Goal: Information Seeking & Learning: Understand process/instructions

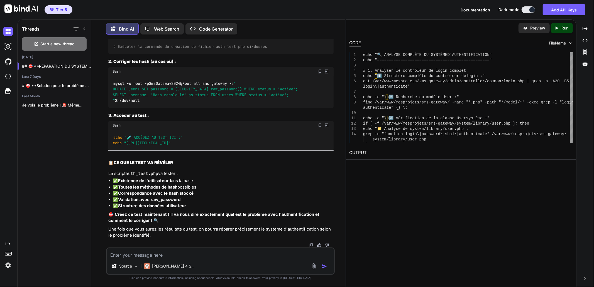
scroll to position [67228, 0]
drag, startPoint x: 149, startPoint y: 177, endPoint x: 258, endPoint y: 185, distance: 108.6
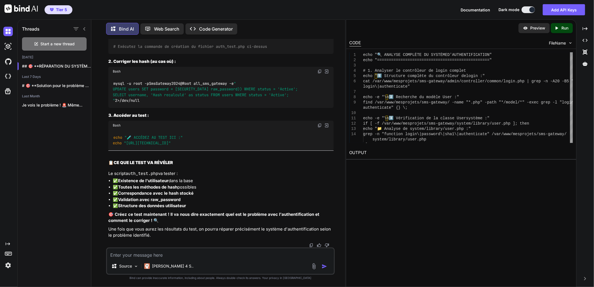
scroll to position [67382, 0]
drag, startPoint x: 153, startPoint y: 168, endPoint x: 165, endPoint y: 175, distance: 12.7
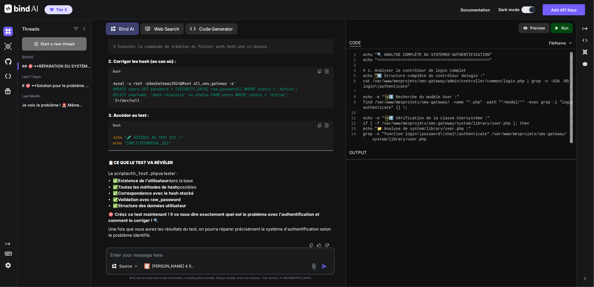
drag, startPoint x: 157, startPoint y: 157, endPoint x: 229, endPoint y: 158, distance: 71.6
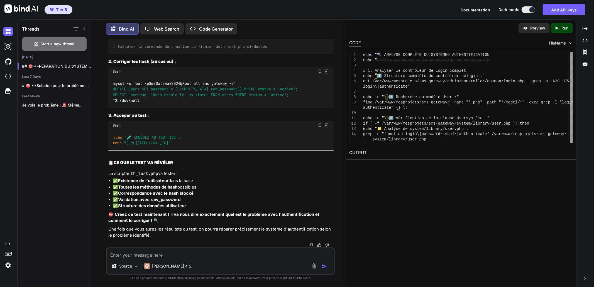
drag, startPoint x: 168, startPoint y: 130, endPoint x: 266, endPoint y: 181, distance: 110.8
drag, startPoint x: 319, startPoint y: 97, endPoint x: 354, endPoint y: 192, distance: 101.1
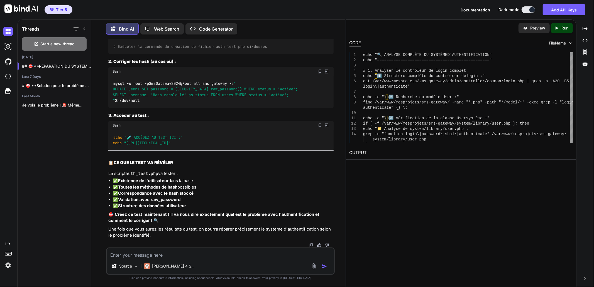
drag, startPoint x: 156, startPoint y: 161, endPoint x: 215, endPoint y: 184, distance: 63.3
drag, startPoint x: 132, startPoint y: 254, endPoint x: 219, endPoint y: 182, distance: 112.9
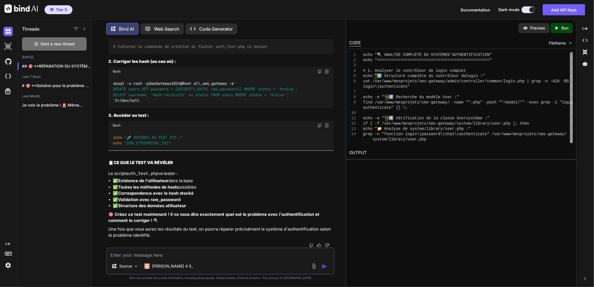
click at [132, 254] on textarea at bounding box center [220, 254] width 227 height 10
paste textarea "lore "🔍 IPSUMDOLORSI AM CONSECT AD ELITSE DOEI" temp "=========================…"
type textarea "lore "🔍 IPSUMDOLORSI AM CONSECT AD ELITSE DOEI" temp "=========================…"
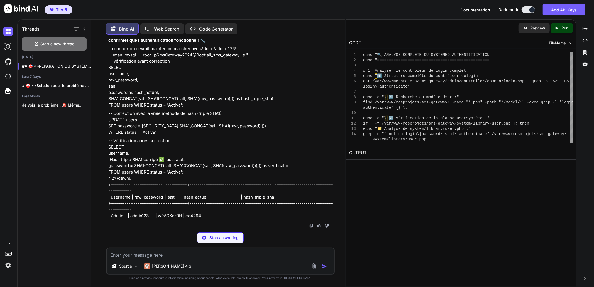
scroll to position [69791, 0]
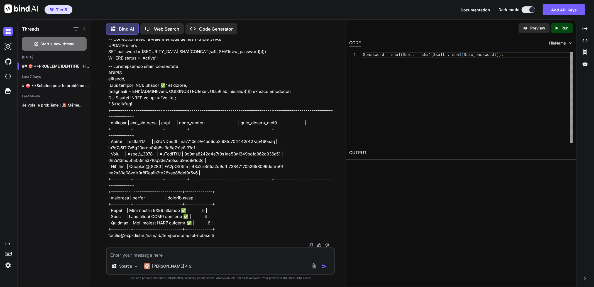
drag, startPoint x: 161, startPoint y: 210, endPoint x: 286, endPoint y: 202, distance: 125.2
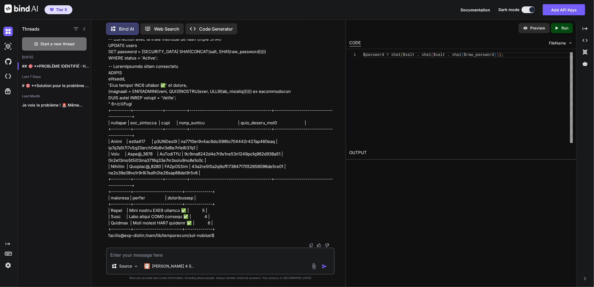
scroll to position [70039, 0]
drag, startPoint x: 161, startPoint y: 188, endPoint x: 323, endPoint y: 182, distance: 161.9
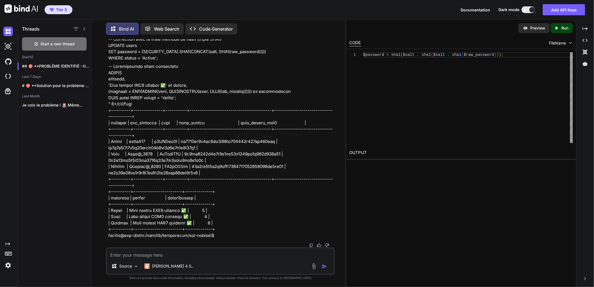
scroll to position [70626, 0]
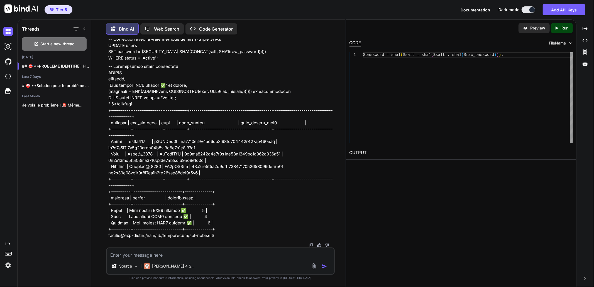
drag, startPoint x: 113, startPoint y: 126, endPoint x: 281, endPoint y: 189, distance: 178.9
copy code "echo "🔍 ANALYSE DE LA CLASSE USER SYSTÈME" echo "==============================…"
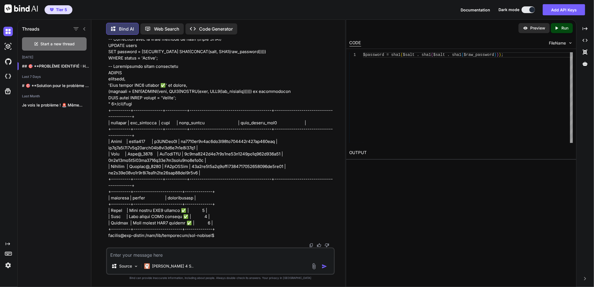
drag, startPoint x: 133, startPoint y: 207, endPoint x: 328, endPoint y: 202, distance: 195.2
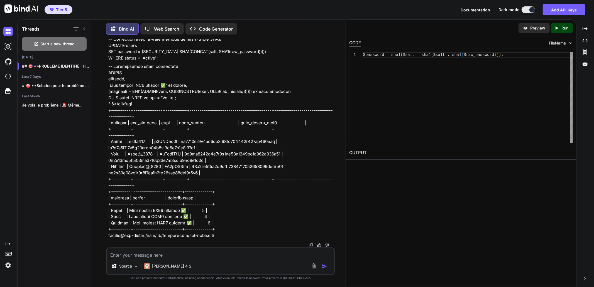
drag, startPoint x: 132, startPoint y: 170, endPoint x: 148, endPoint y: 170, distance: 16.7
click at [148, 170] on p at bounding box center [220, 150] width 225 height 175
copy p "admin123"
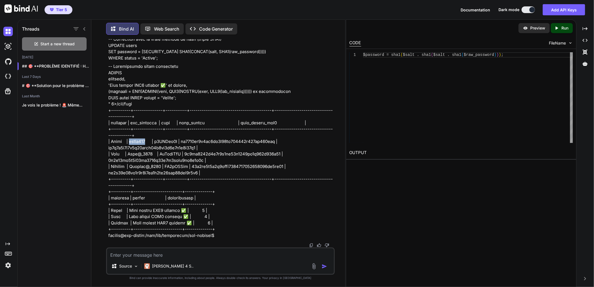
scroll to position [71397, 0]
click at [127, 253] on textarea at bounding box center [220, 254] width 227 height 10
paste textarea "lore "🔍 IPSUMDO SITAMETC AD ELITSED D'EIUSMODTEMPORINC" utla "=================…"
type textarea "lore "🔍 IPSUMDO SITAMETC AD ELITSED D'EIUSMODTEMPORINC" utla "=================…"
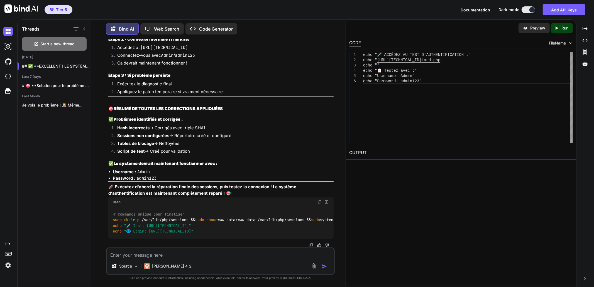
scroll to position [72426, 0]
drag, startPoint x: 127, startPoint y: 140, endPoint x: 258, endPoint y: 138, distance: 130.9
copy span "[URL][TECHNICAL_ID]"
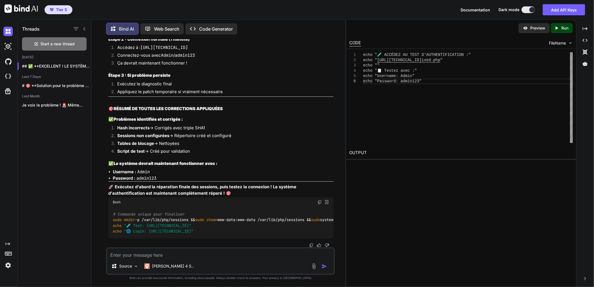
drag, startPoint x: 166, startPoint y: 151, endPoint x: 206, endPoint y: 190, distance: 55.1
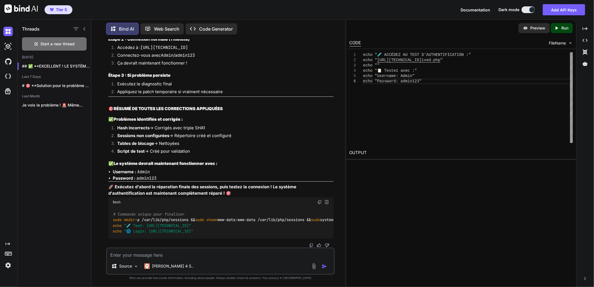
copy span "admin123"
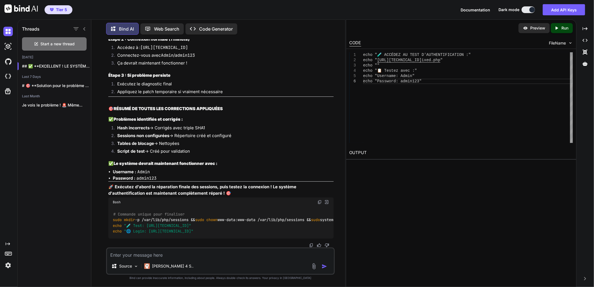
copy span "admin123"
click at [318, 200] on img at bounding box center [319, 202] width 4 height 4
drag, startPoint x: 137, startPoint y: 255, endPoint x: 173, endPoint y: 254, distance: 35.4
click at [137, 255] on textarea at bounding box center [220, 254] width 227 height 10
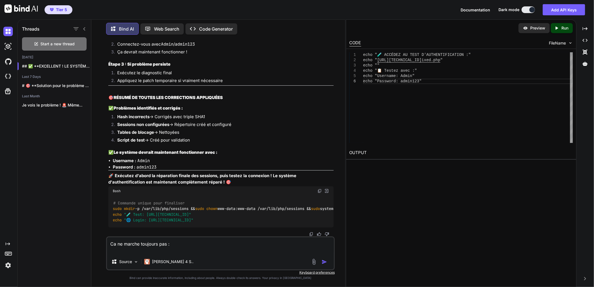
paste textarea "lore "🔍 IPSUMDO SI AM CONSEC ADIP ELITSED" doei "==============================…"
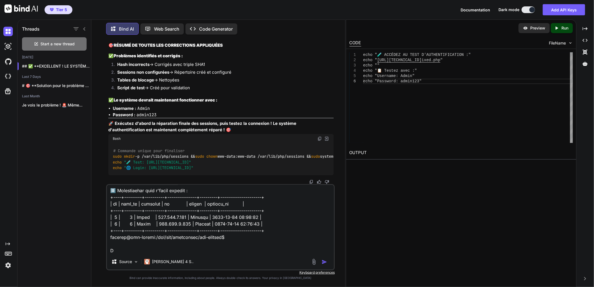
scroll to position [1304, 0]
type textarea "Lo ip dolors ametcons adi : elit "🔍 SEDDOEI TE IN UTLABO ETDO MAGNAAL" enim "==…"
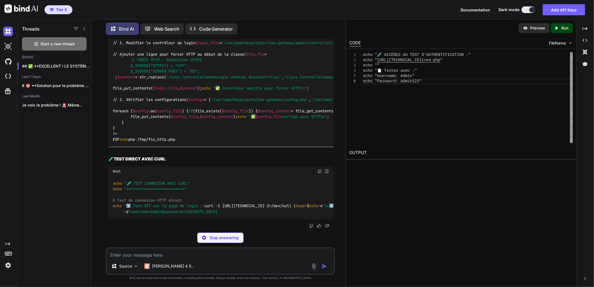
scroll to position [74032, 0]
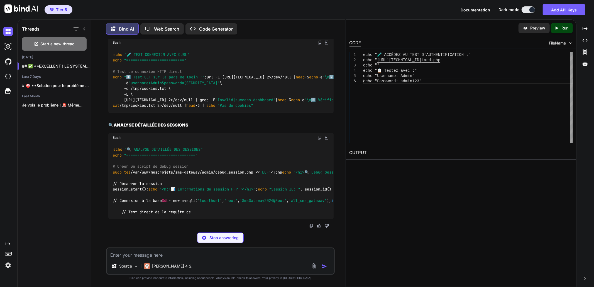
scroll to position [74001, 0]
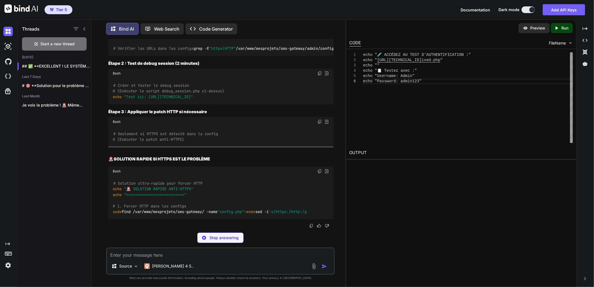
scroll to position [74186, 0]
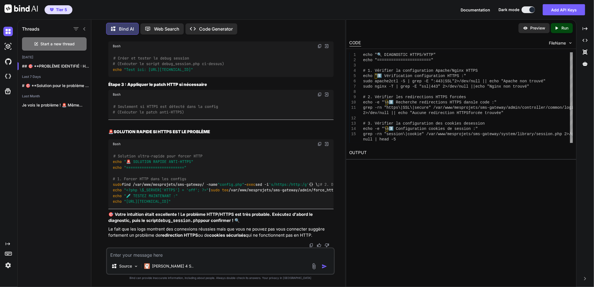
drag, startPoint x: 165, startPoint y: 185, endPoint x: 279, endPoint y: 218, distance: 118.3
drag, startPoint x: 159, startPoint y: 195, endPoint x: 288, endPoint y: 191, distance: 128.4
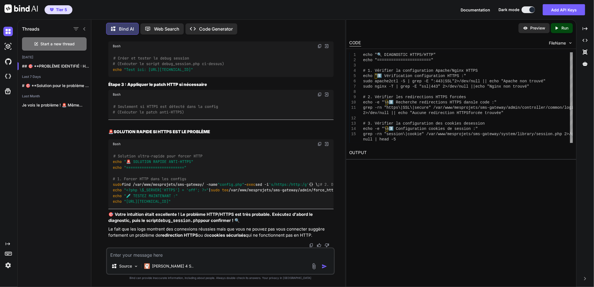
drag, startPoint x: 156, startPoint y: 210, endPoint x: 183, endPoint y: 210, distance: 26.7
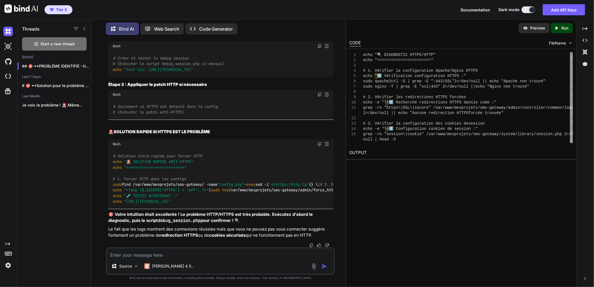
drag, startPoint x: 159, startPoint y: 190, endPoint x: 268, endPoint y: 193, distance: 108.6
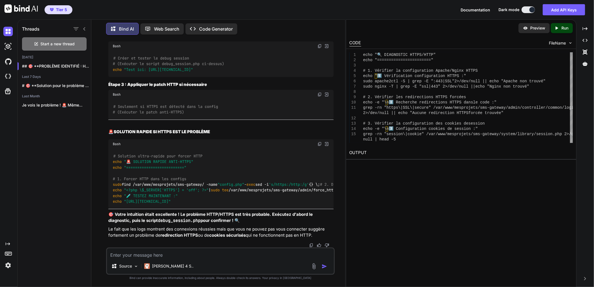
copy code "admin123"
click at [150, 253] on textarea at bounding box center [220, 254] width 227 height 10
paste textarea "Parse error: syntax error, unexpected '$_SERVER' (T_VARIABLE), expecting '{' in…"
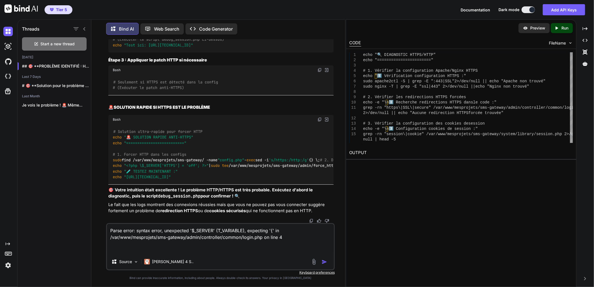
drag, startPoint x: 132, startPoint y: 248, endPoint x: 183, endPoint y: 242, distance: 51.4
click at [132, 248] on textarea "Parse error: syntax error, unexpected '$_SERVER' (T_VARIABLE), expecting '{' in…" at bounding box center [220, 239] width 227 height 30
paste textarea "lore "🛠️ IPSUMD SI AMETCONSECTET ADIP" elit "=============================" # S…"
type textarea "Lorem ipsum: dolors ametc, adipiscing '$_ELITSE' (D_EIUSMODT), incididun '{' ut…"
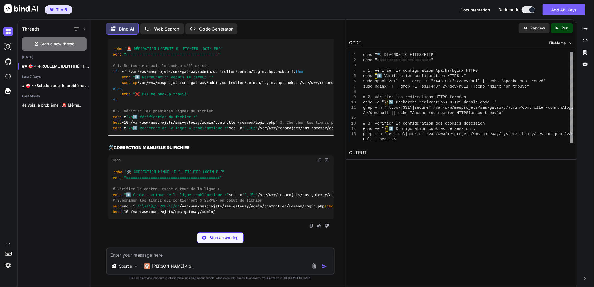
scroll to position [76535, 0]
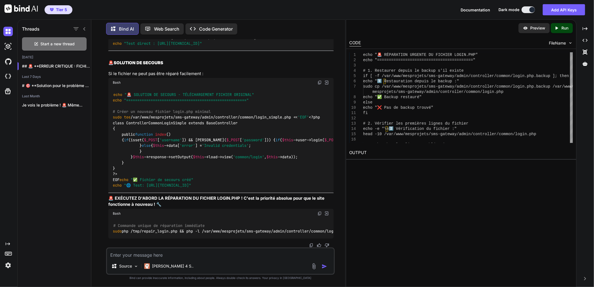
scroll to position [77370, 0]
click at [177, 255] on textarea at bounding box center [220, 254] width 227 height 10
paste textarea "[URL][TECHNICAL_ID]"
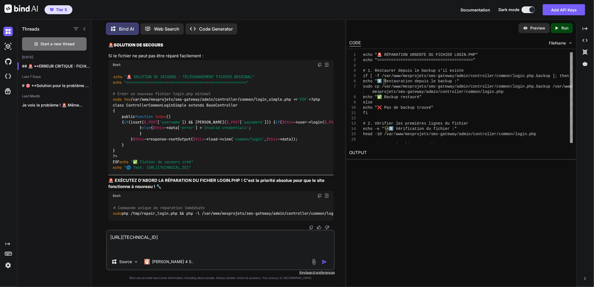
paste textarea "Login session expired or Blocked!"
type textarea "[URL][TECHNICAL_ID] Login session expired or Blocked!"
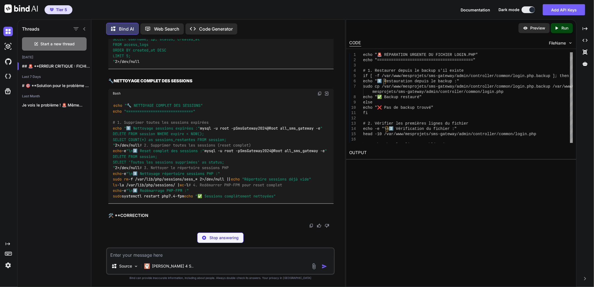
scroll to position [78009, 0]
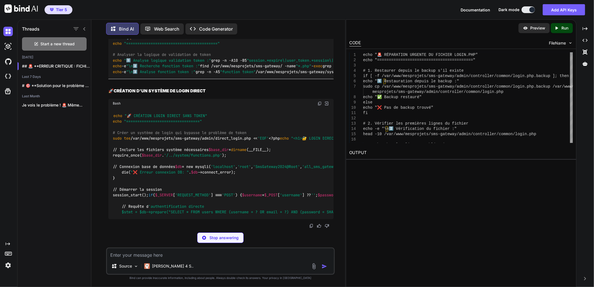
drag, startPoint x: 169, startPoint y: 185, endPoint x: 176, endPoint y: 188, distance: 7.0
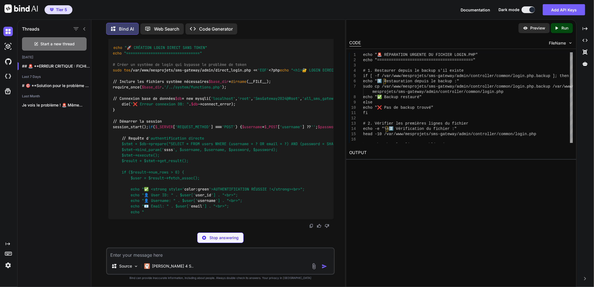
scroll to position [78195, 0]
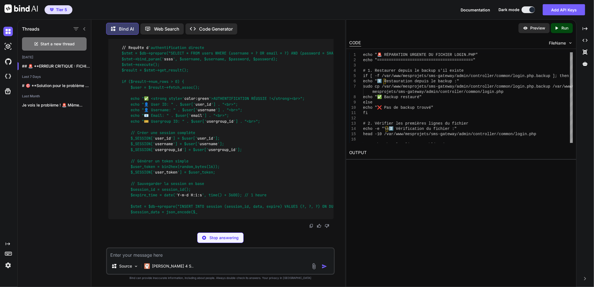
scroll to position [78287, 0]
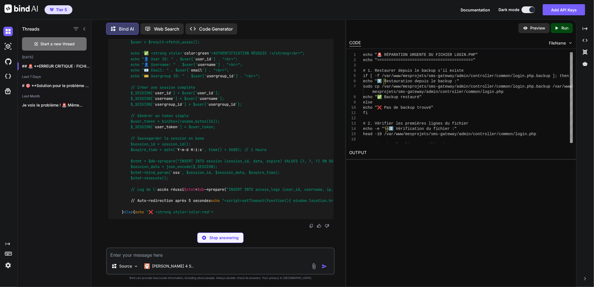
scroll to position [78380, 0]
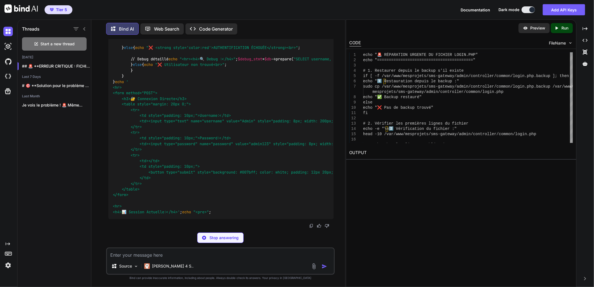
drag, startPoint x: 161, startPoint y: 194, endPoint x: 246, endPoint y: 197, distance: 85.0
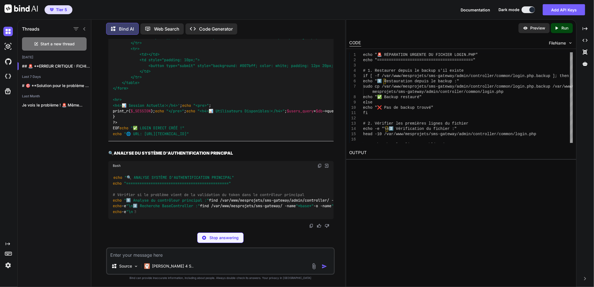
scroll to position [79308, 0]
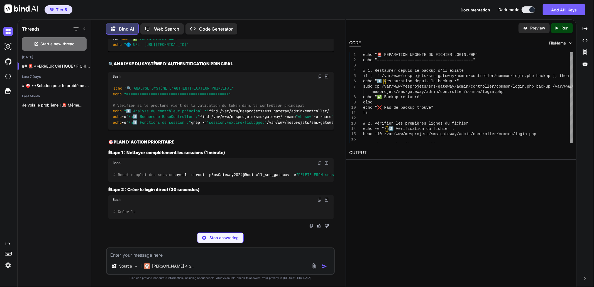
click at [319, 79] on img at bounding box center [319, 76] width 4 height 4
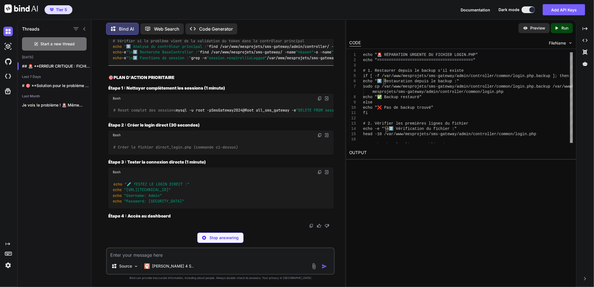
scroll to position [79401, 0]
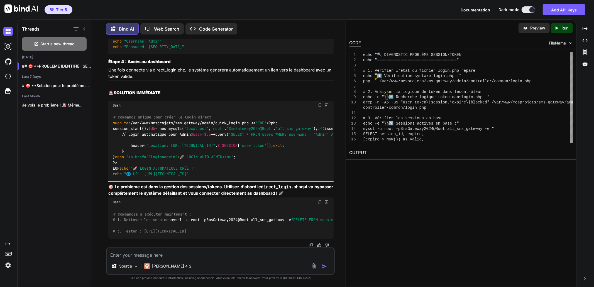
drag, startPoint x: 146, startPoint y: 255, endPoint x: 166, endPoint y: 287, distance: 37.7
click at [146, 255] on textarea at bounding box center [220, 254] width 227 height 10
click at [169, 254] on textarea at bounding box center [220, 254] width 227 height 10
paste textarea "lore "🔍 IPSUMDOLOR SITAMETC ADIPISC/ELITS" doei "==============================…"
type textarea "lore "🔍 IPSUMDOLOR SITAMETC ADIPISC/ELITS" doei "==============================…"
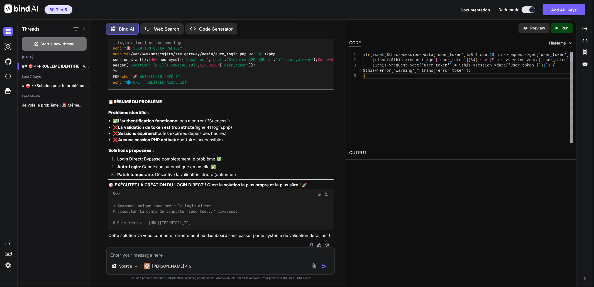
scroll to position [80709, 0]
